Goal: Task Accomplishment & Management: Use online tool/utility

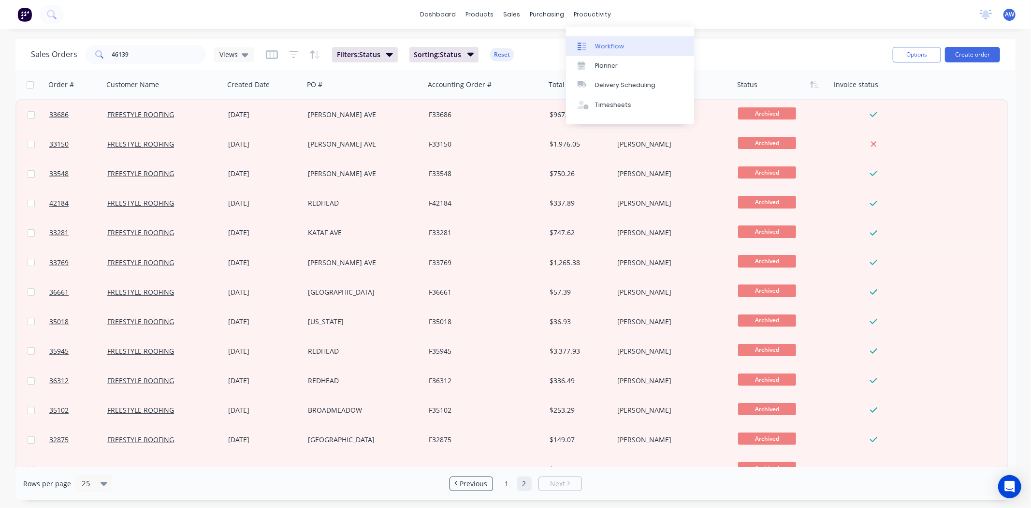
click at [609, 46] on div "Workflow" at bounding box center [609, 46] width 29 height 9
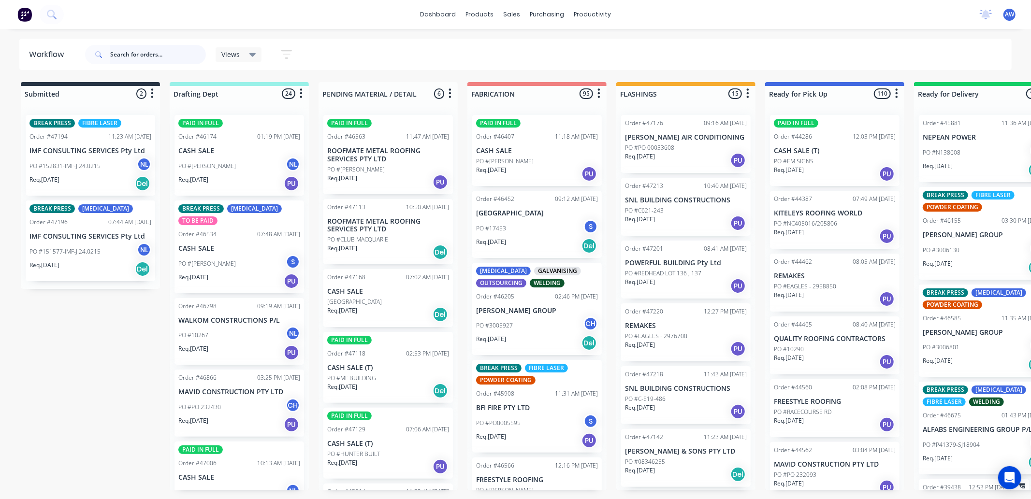
click at [146, 54] on input "text" at bounding box center [158, 54] width 96 height 19
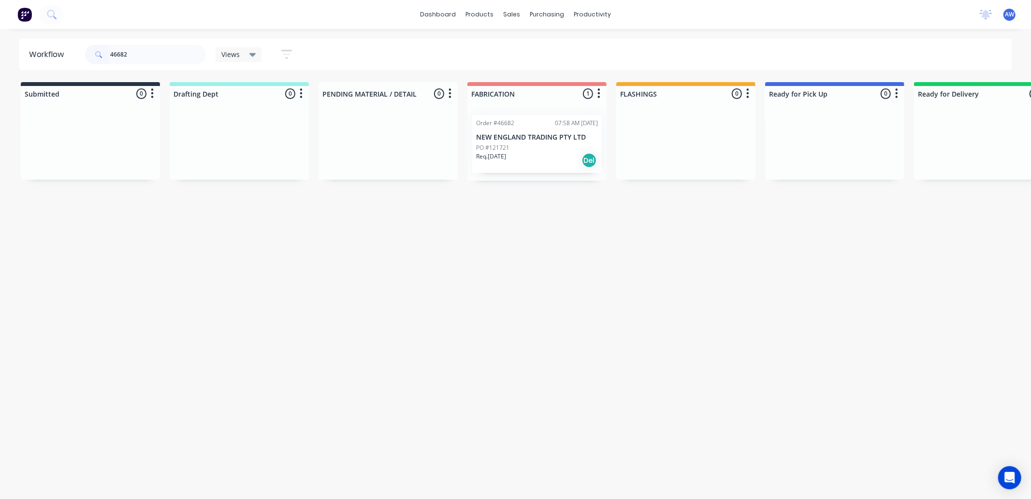
click at [537, 139] on p "NEW ENGLAND TRADING PTY LTD" at bounding box center [537, 137] width 122 height 8
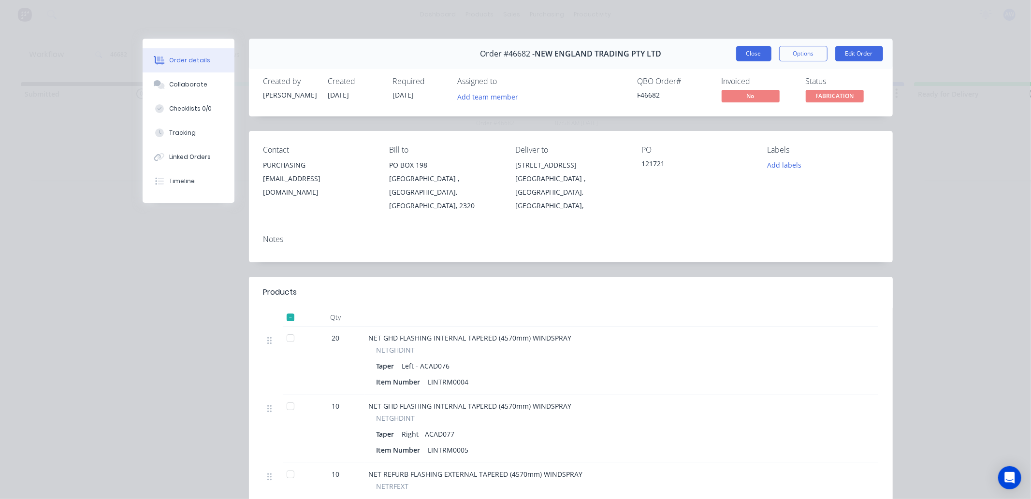
click at [741, 52] on button "Close" at bounding box center [753, 53] width 35 height 15
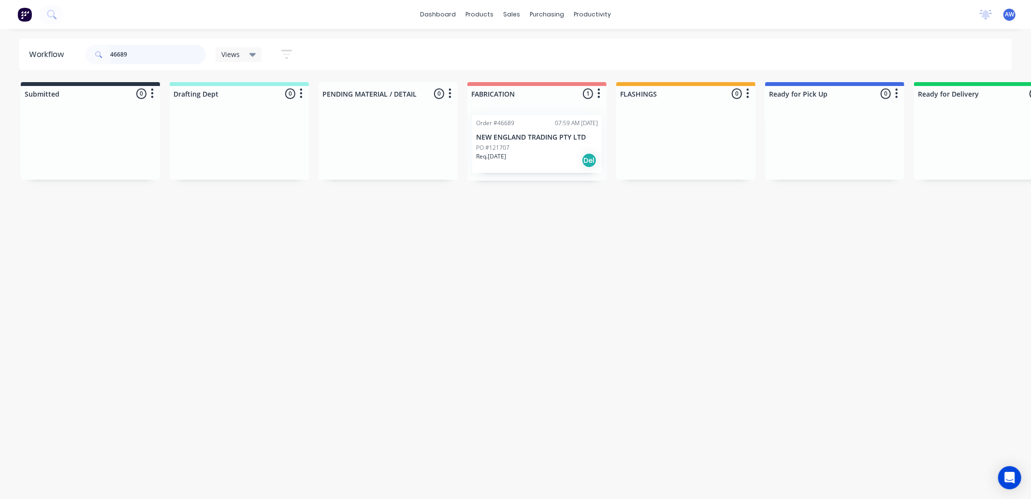
type input "46689"
click at [539, 146] on div "PO #121707" at bounding box center [537, 148] width 122 height 9
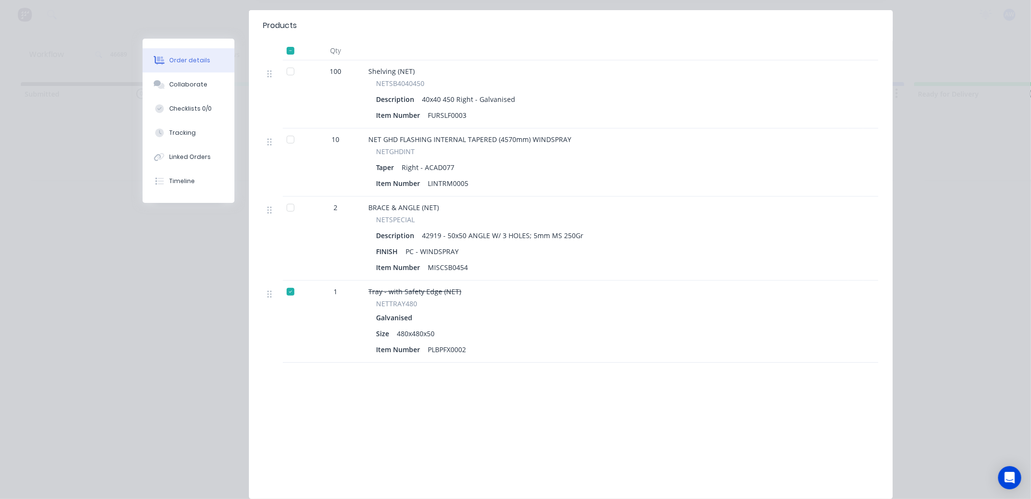
scroll to position [268, 0]
click at [289, 197] on div at bounding box center [290, 206] width 19 height 19
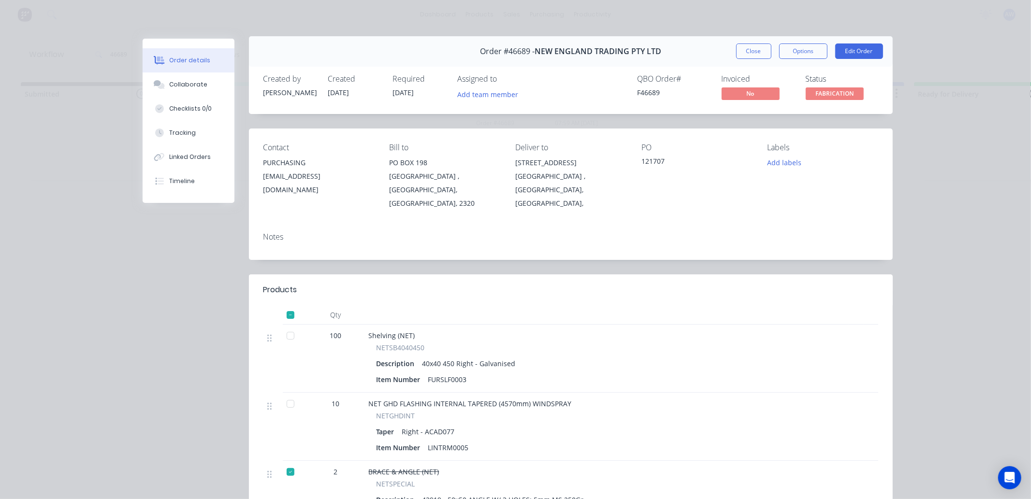
scroll to position [0, 0]
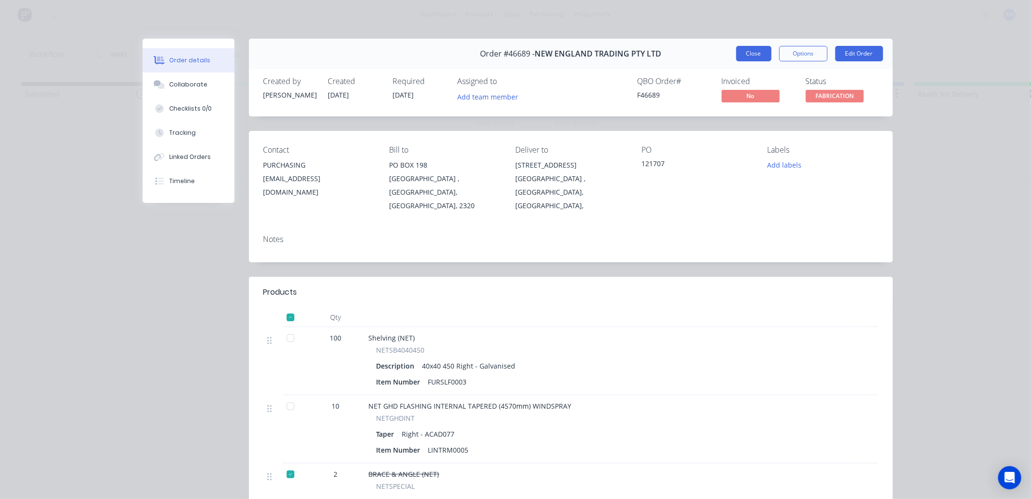
click at [756, 56] on button "Close" at bounding box center [753, 53] width 35 height 15
